Goal: Task Accomplishment & Management: Manage account settings

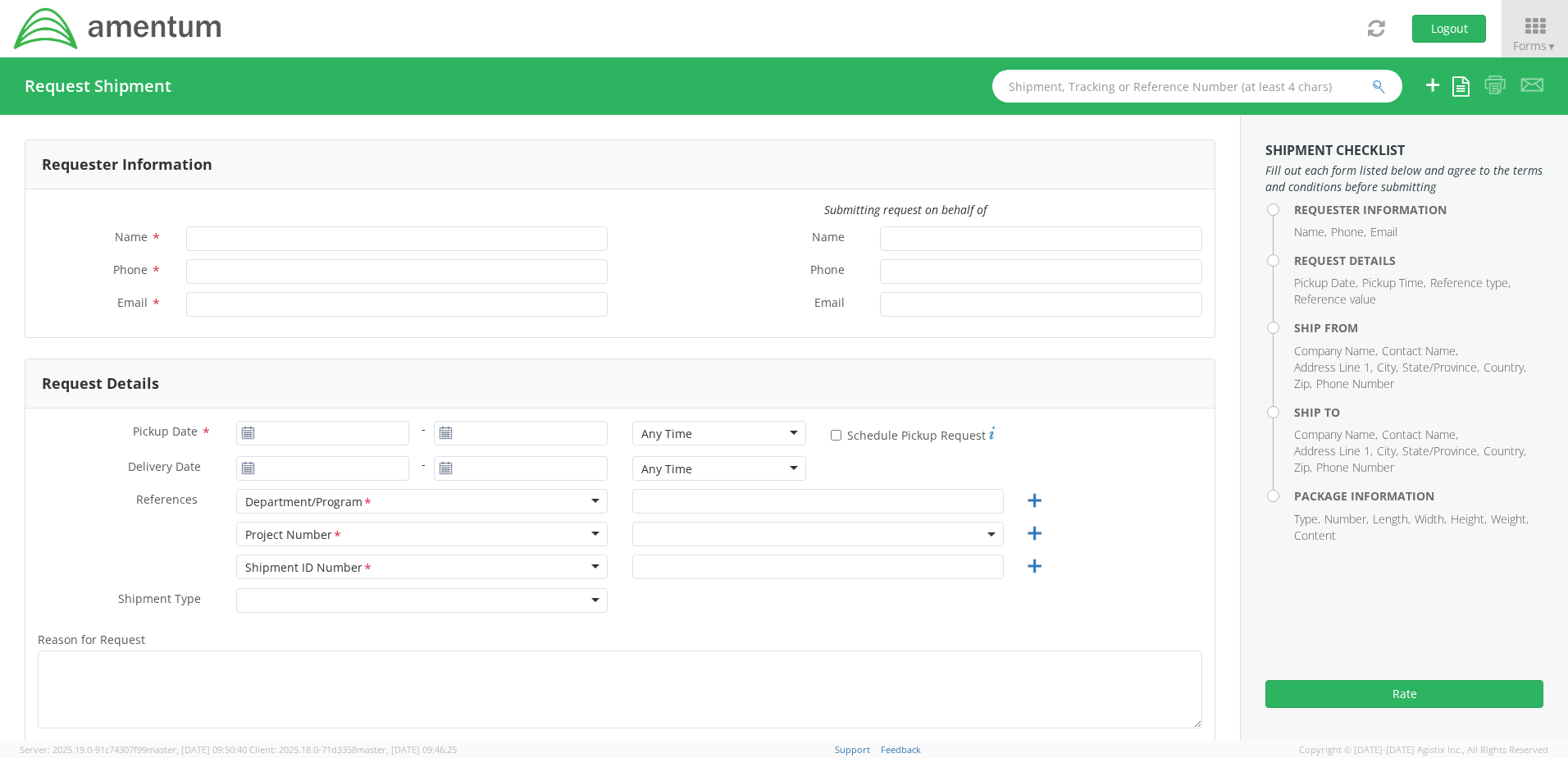
type input "[PERSON_NAME]"
type input "[PHONE_NUMBER]"
type input "[PERSON_NAME][EMAIL_ADDRESS][PERSON_NAME][DOMAIN_NAME]"
select select "4817.0020.0.00.999999.00.00000"
click at [1530, 28] on icon at bounding box center [1534, 26] width 76 height 23
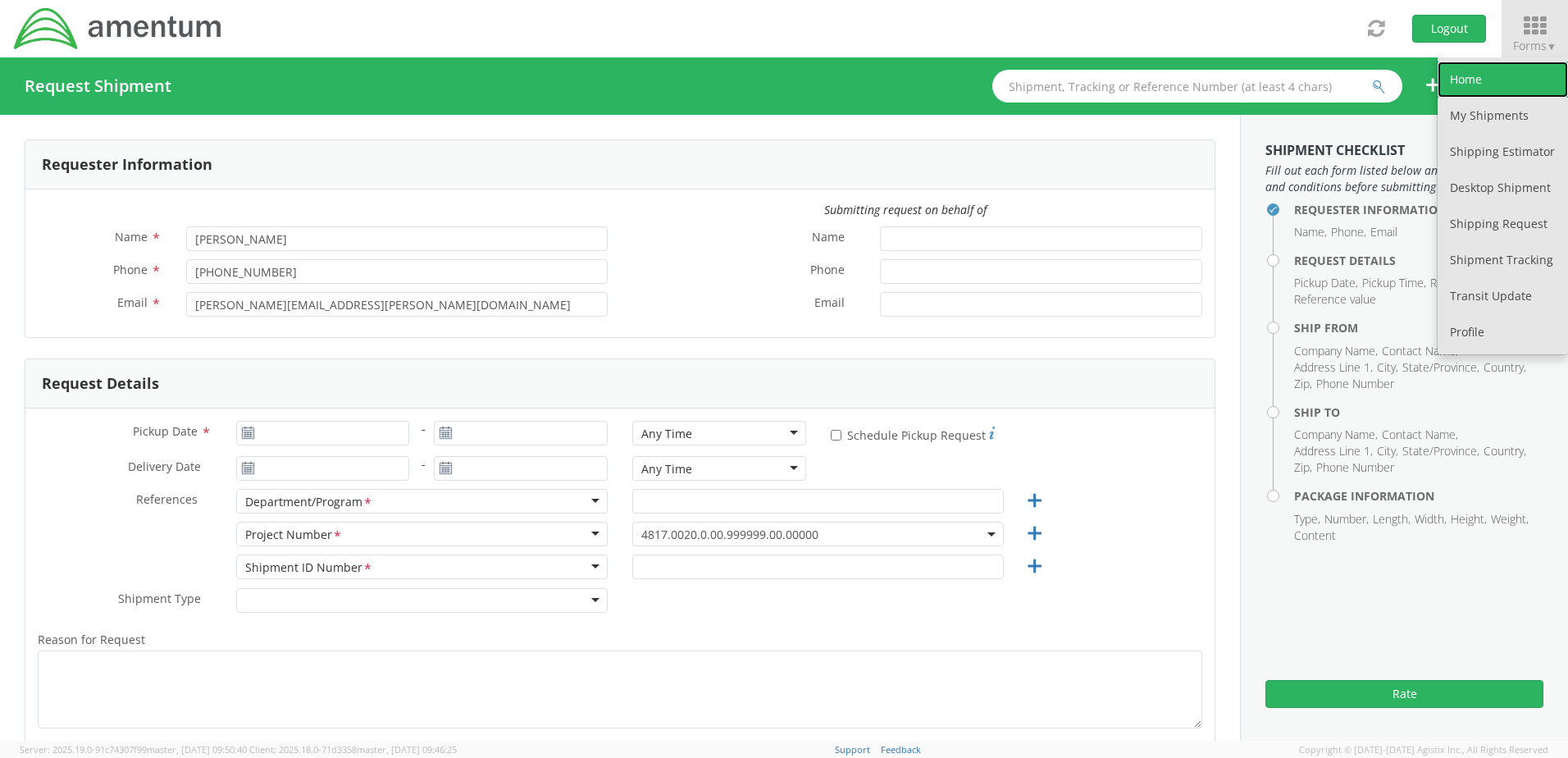
click at [1481, 69] on link "Home" at bounding box center [1502, 79] width 131 height 37
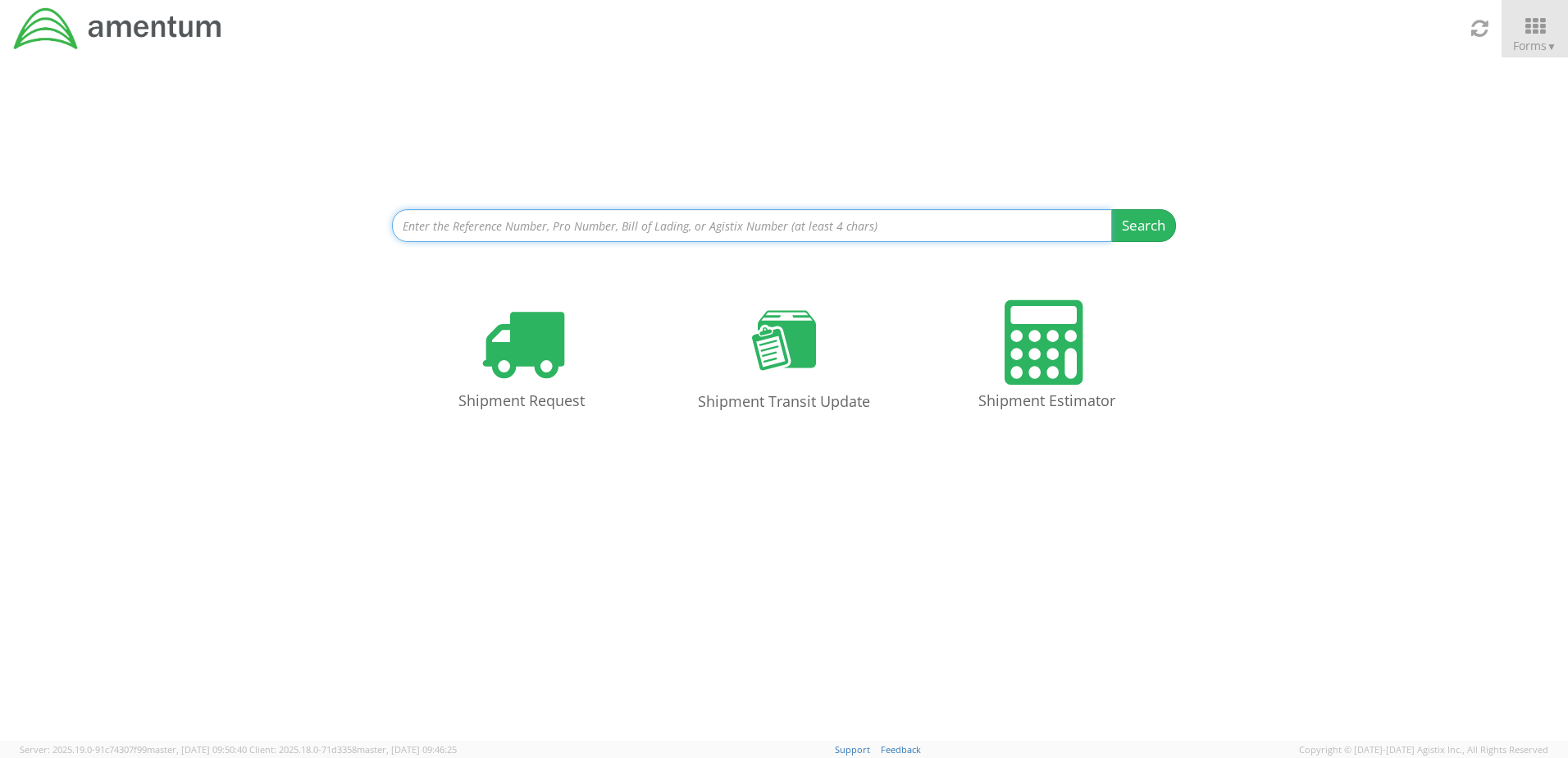
click at [737, 227] on input at bounding box center [752, 226] width 720 height 33
click at [1111, 209] on button "Search" at bounding box center [1143, 226] width 65 height 33
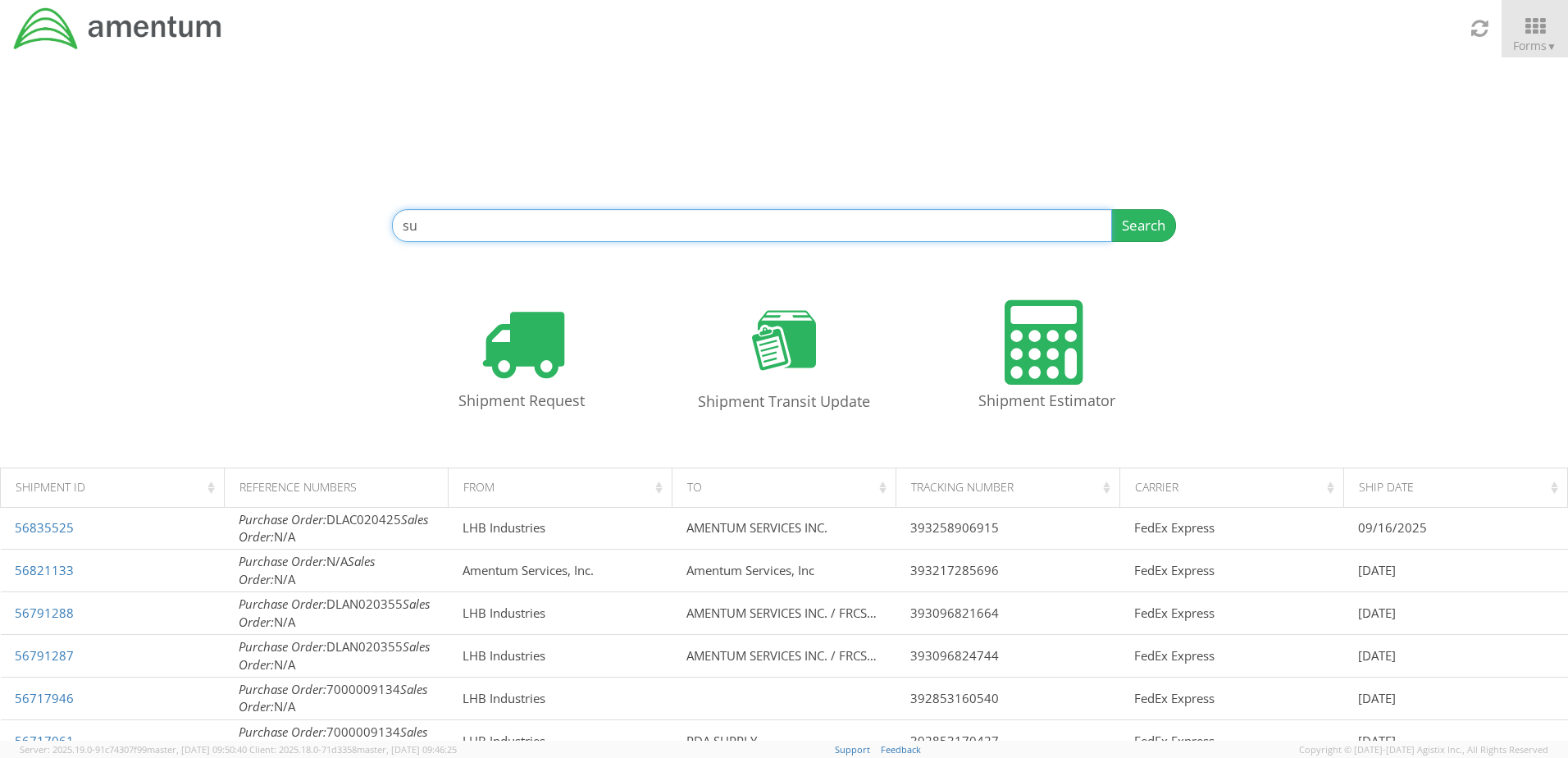
type input "s"
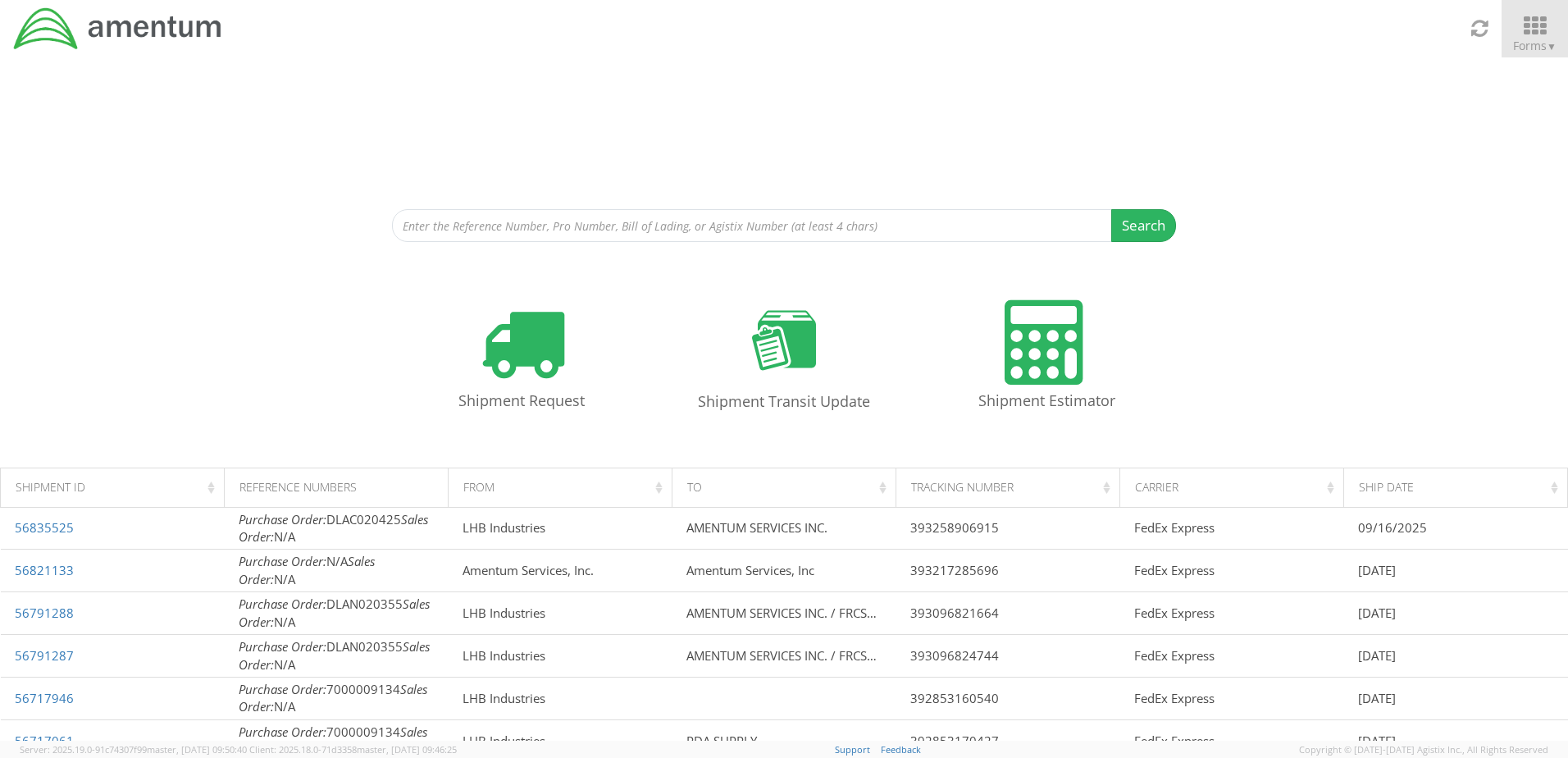
click at [1545, 27] on icon at bounding box center [1534, 26] width 76 height 23
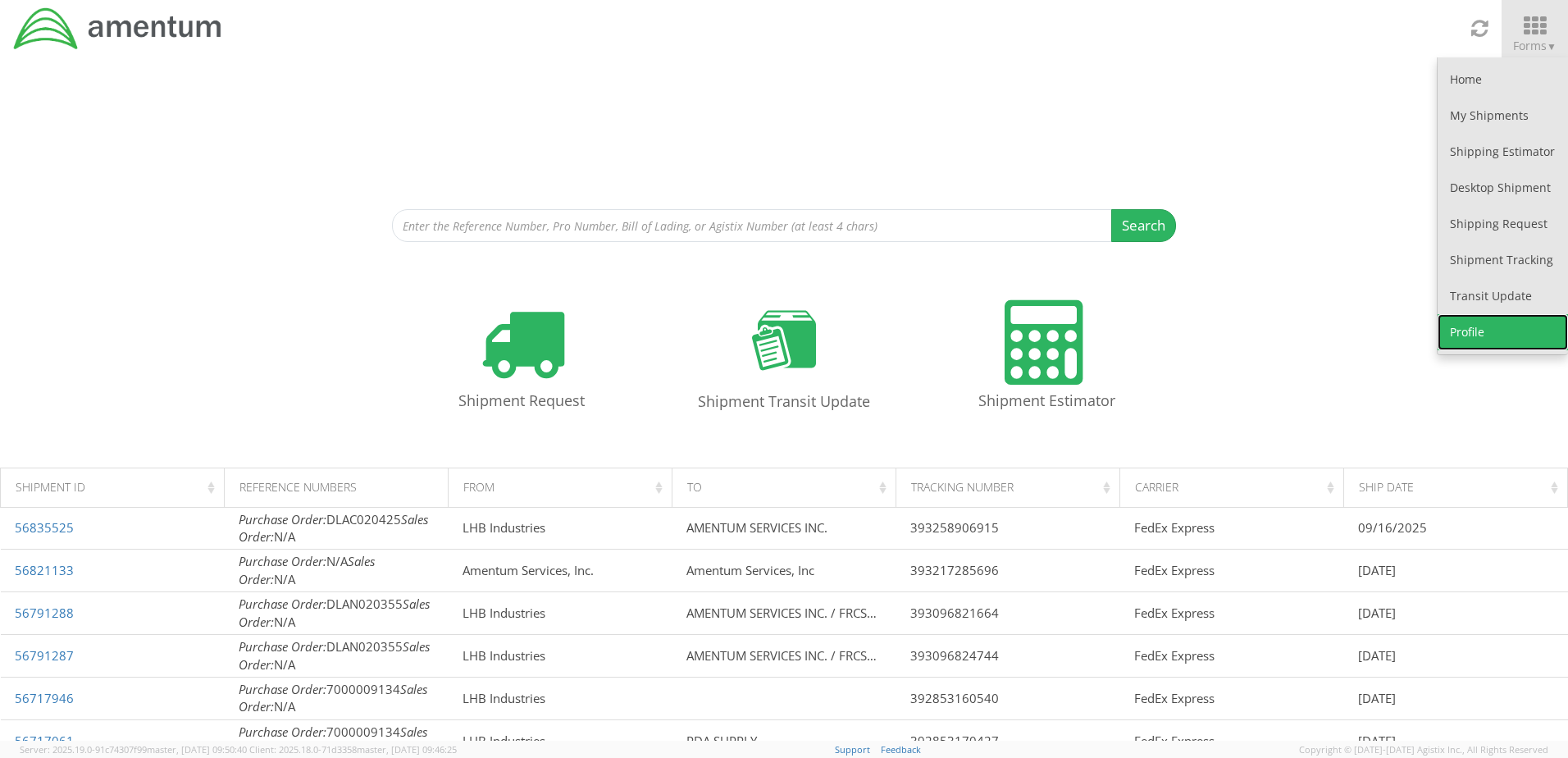
click at [1481, 324] on link "Profile" at bounding box center [1502, 332] width 131 height 37
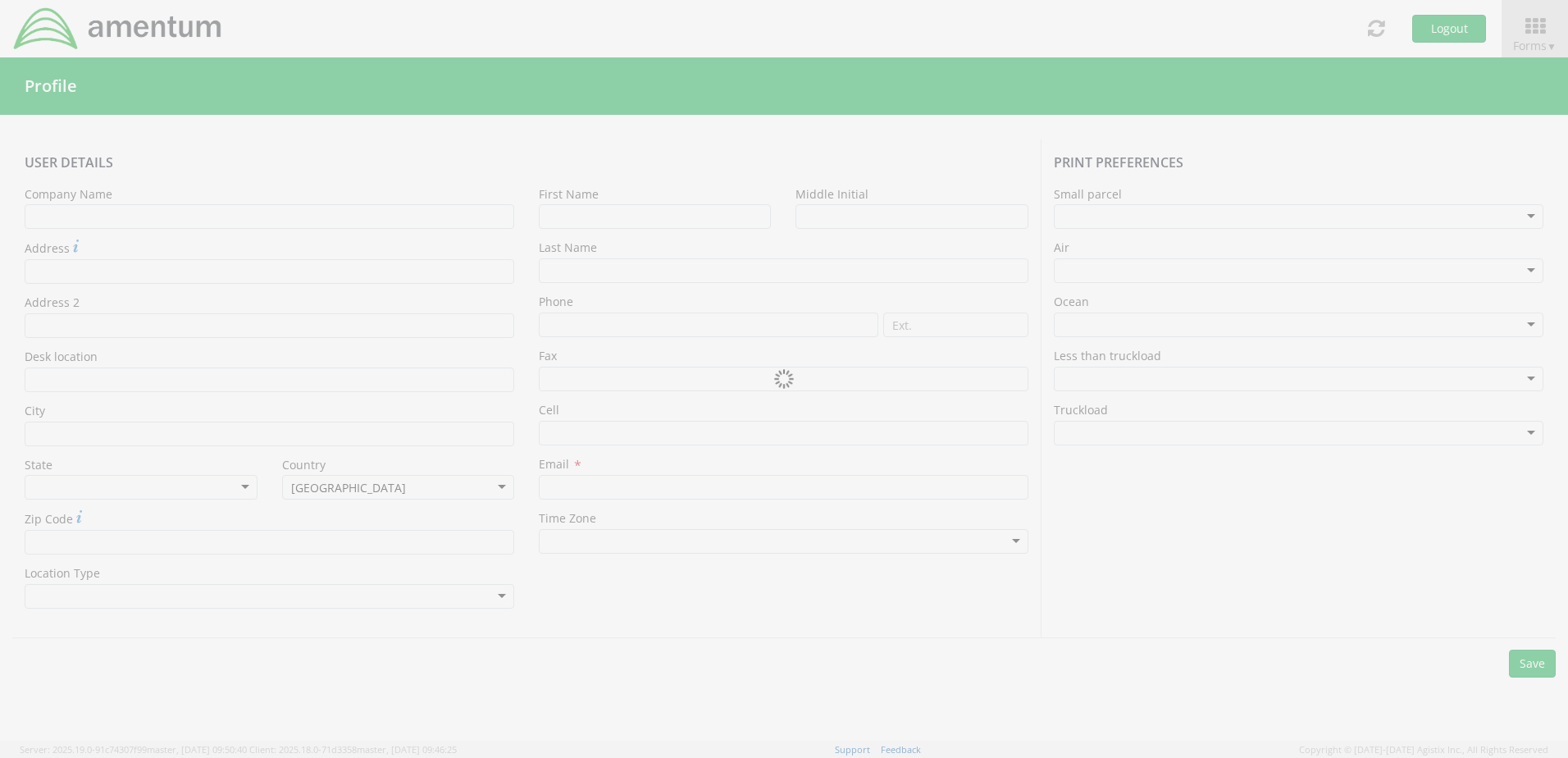
type input "Amentum Services, Inc"
type input "[PERSON_NAME]"
type input "[PHONE_NUMBER]"
type input "alan.tuccori@amentum.com"
